Goal: Information Seeking & Learning: Learn about a topic

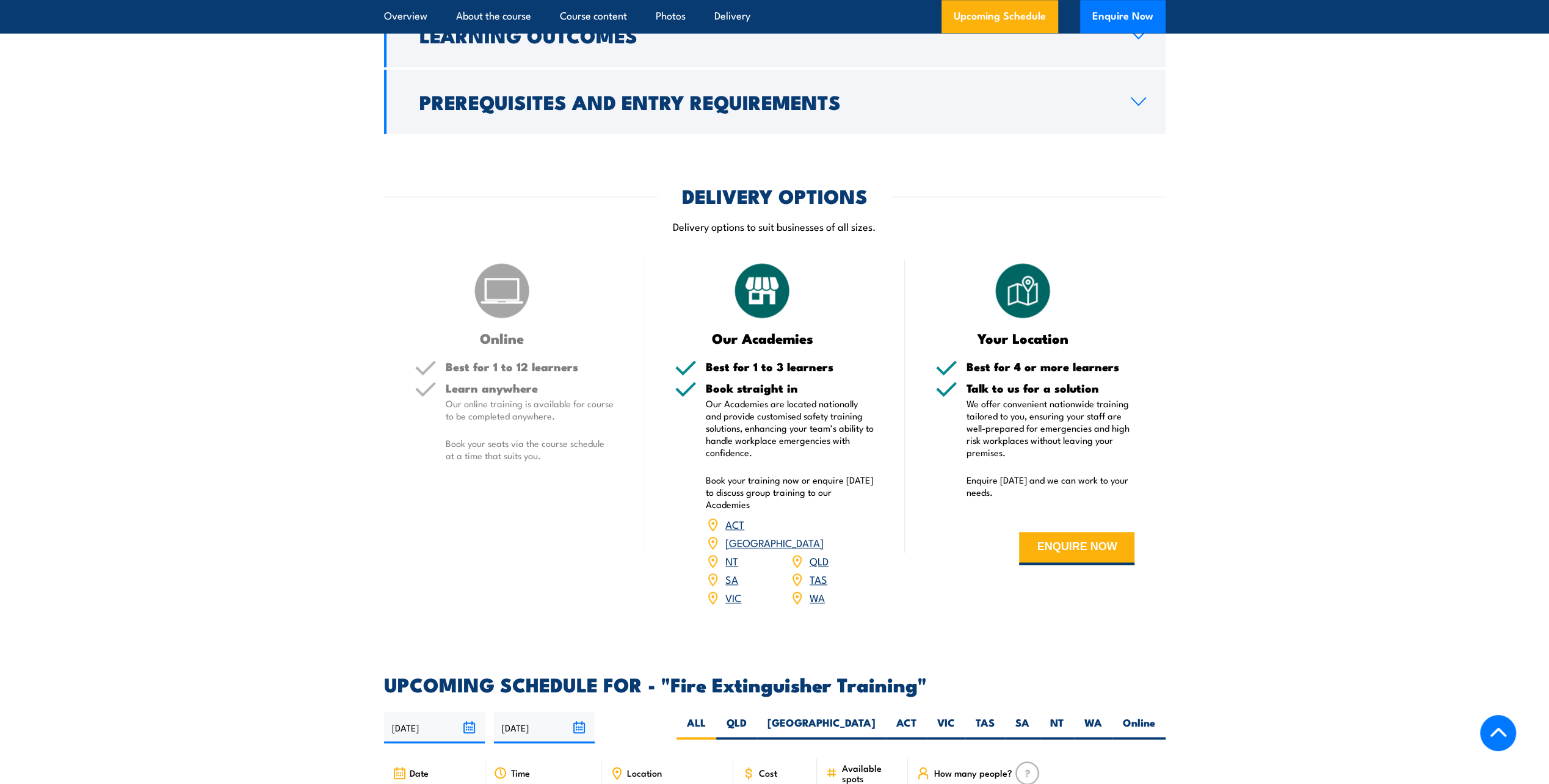
scroll to position [1404, 0]
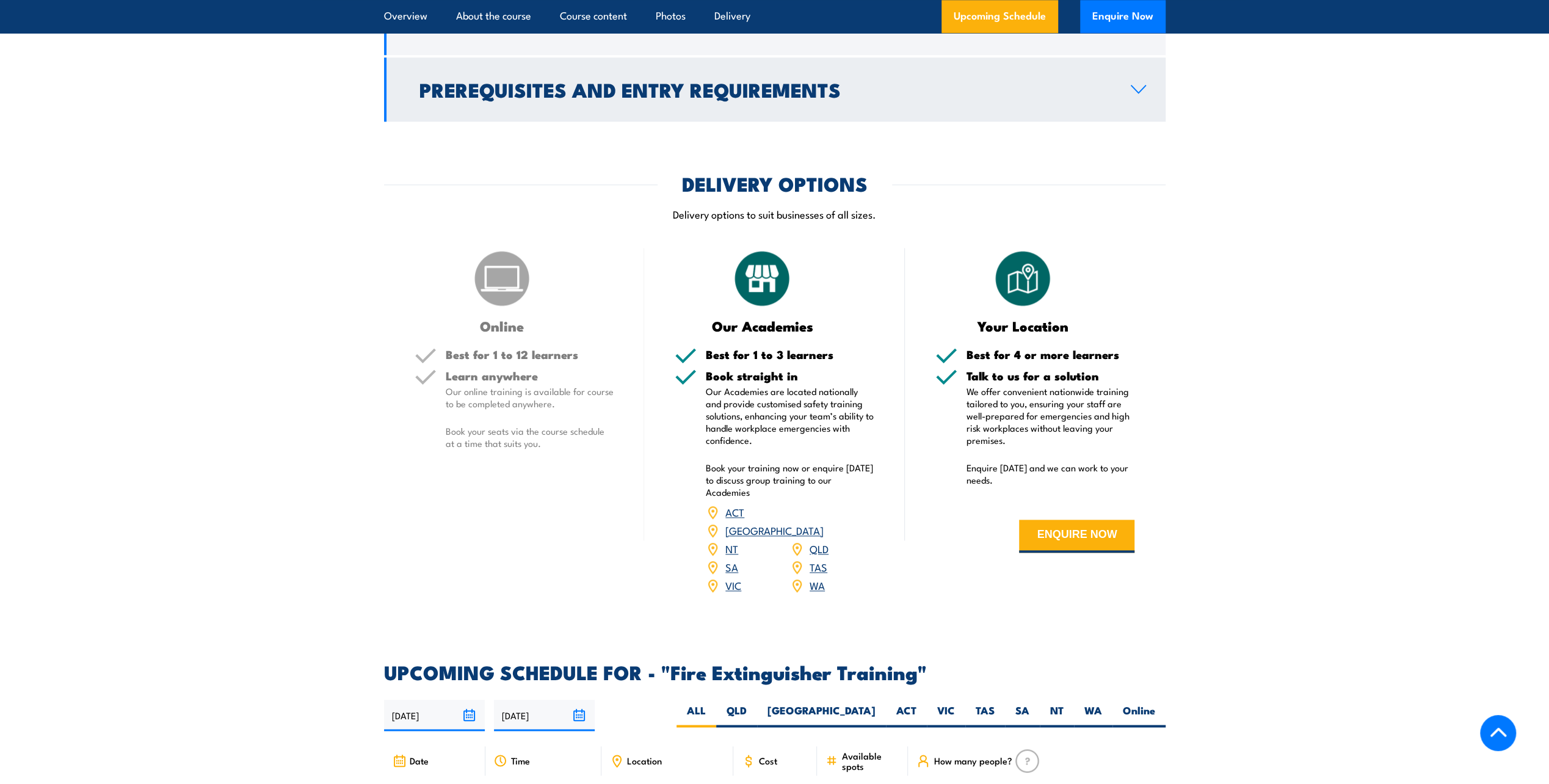
click at [501, 97] on h2 "Prerequisites and Entry Requirements" at bounding box center [766, 89] width 692 height 17
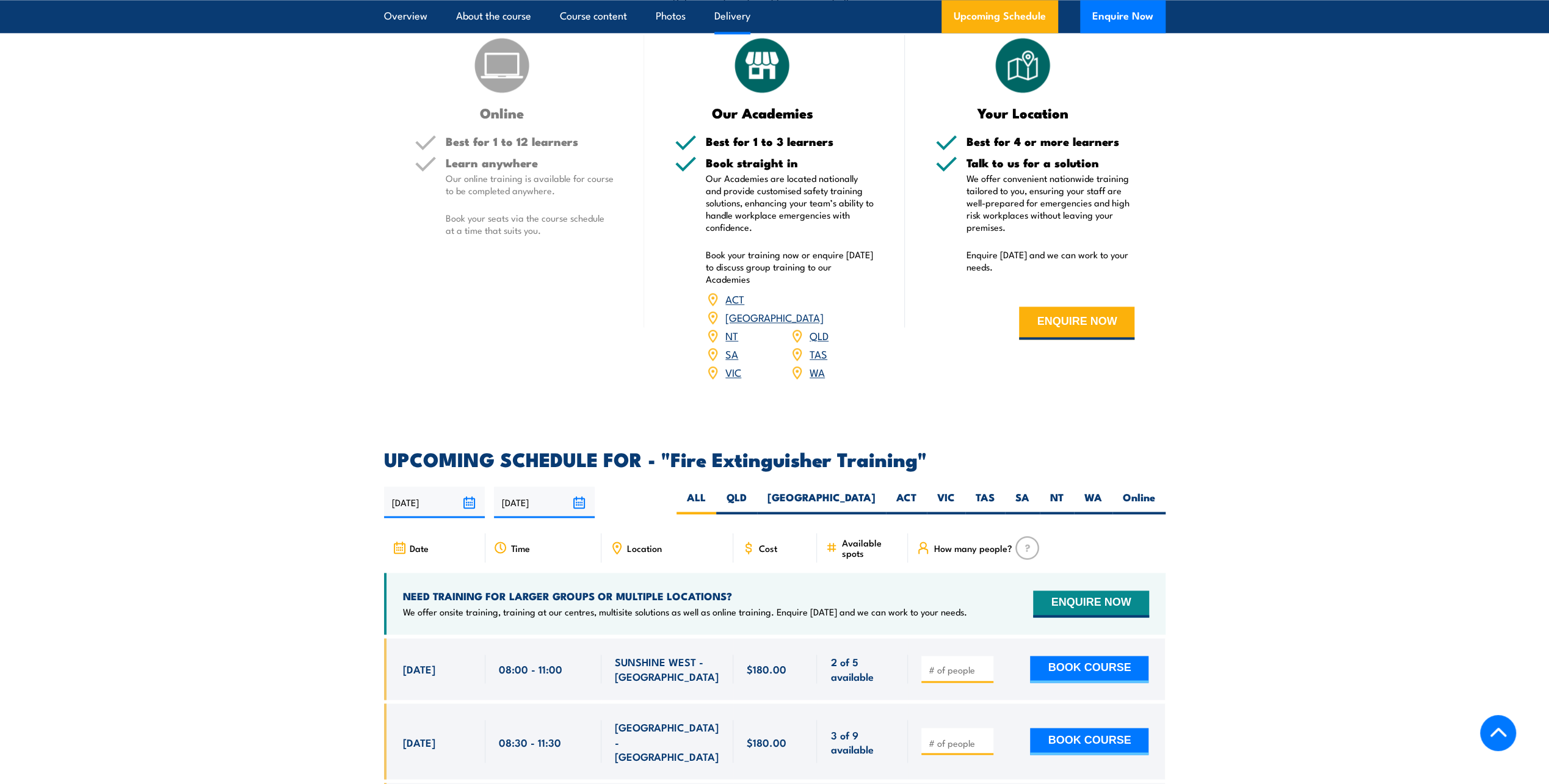
scroll to position [1634, 0]
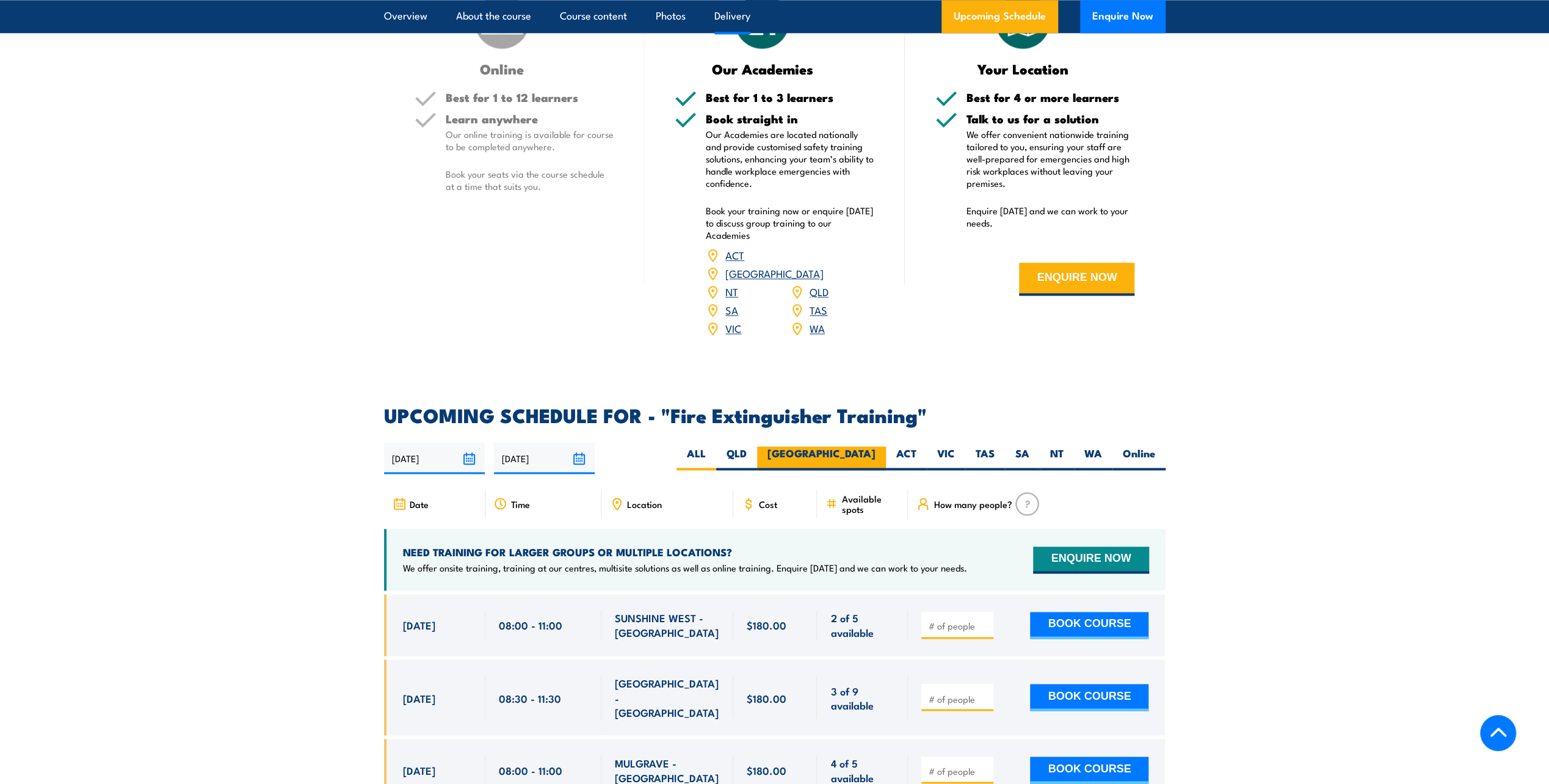
click at [863, 446] on label "NSW" at bounding box center [821, 457] width 129 height 24
click at [875, 446] on input "NSW" at bounding box center [879, 450] width 8 height 8
radio input "true"
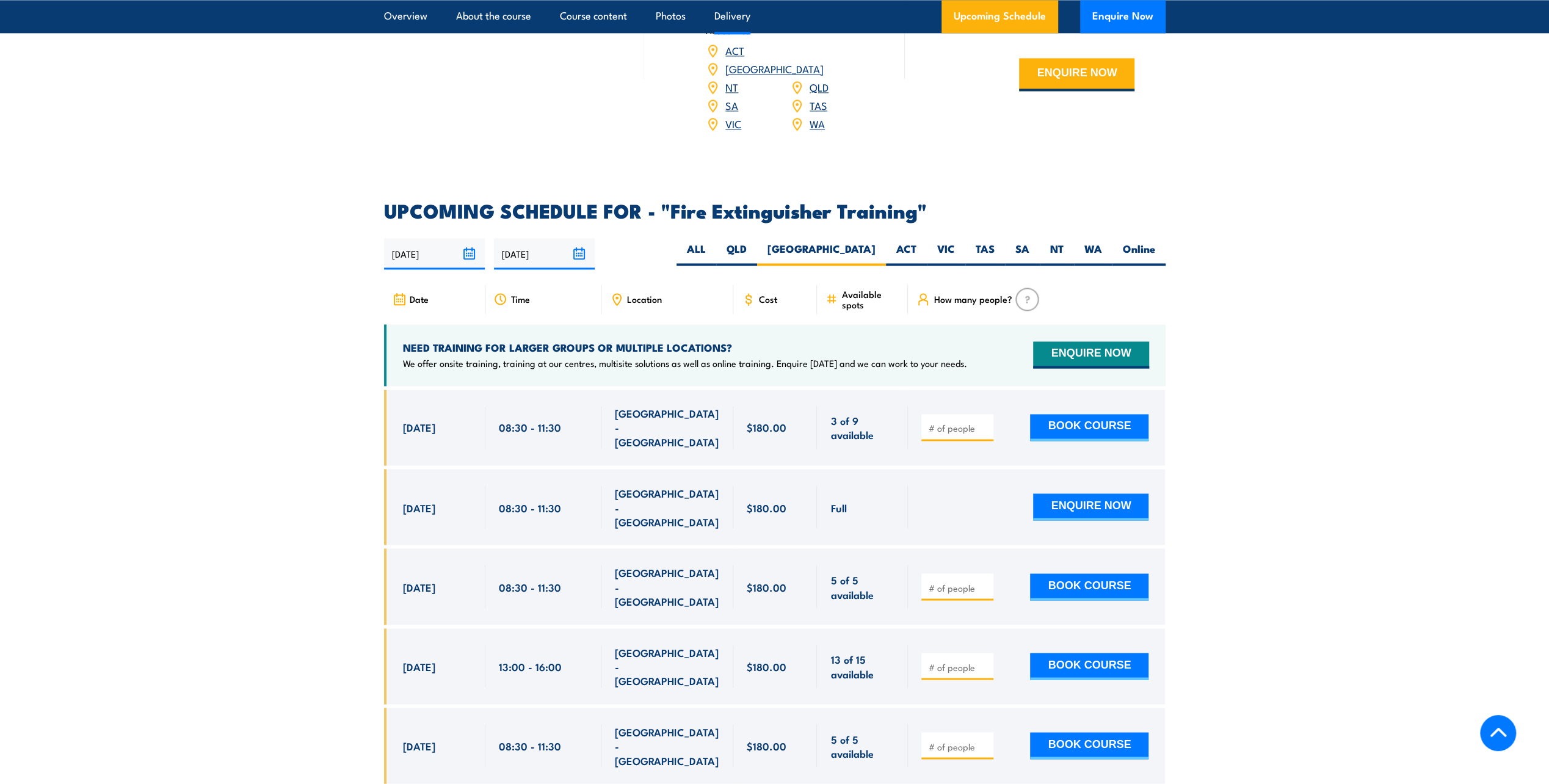
scroll to position [1805, 0]
